Goal: Find specific page/section: Find specific page/section

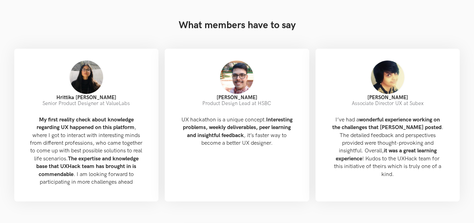
scroll to position [845, 0]
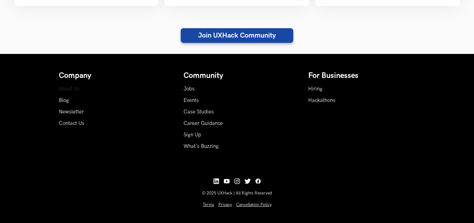
click at [71, 86] on link "About Us" at bounding box center [69, 89] width 21 height 6
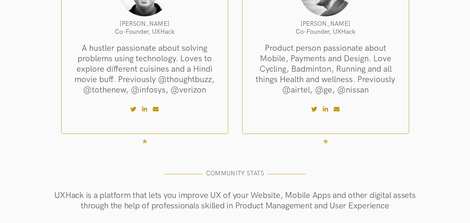
scroll to position [185, 0]
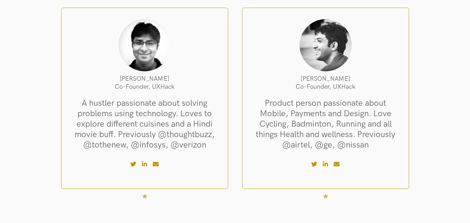
click at [149, 46] on img at bounding box center [145, 45] width 52 height 52
click at [150, 75] on li "[PERSON_NAME] Co-Founder, UXHack" at bounding box center [145, 83] width 144 height 16
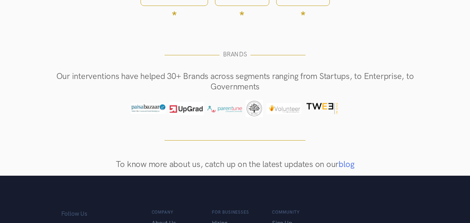
scroll to position [603, 0]
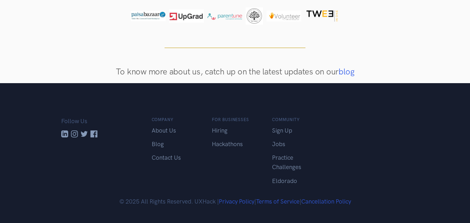
click at [63, 130] on img at bounding box center [64, 133] width 7 height 7
